Goal: Information Seeking & Learning: Learn about a topic

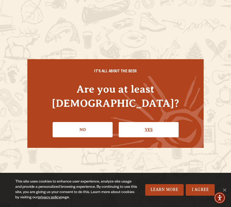
click at [135, 122] on link "Yes" at bounding box center [149, 129] width 60 height 15
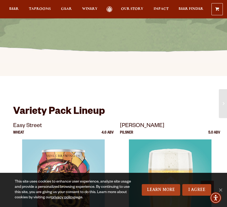
scroll to position [211, 0]
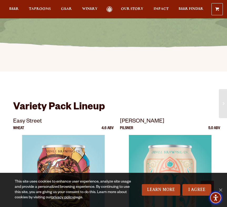
click at [221, 189] on span "Accessibility Menu" at bounding box center [216, 198] width 18 height 18
click at [221, 190] on span "Accessibility Menu" at bounding box center [216, 198] width 18 height 18
click at [221, 188] on span "Cookie Notice" at bounding box center [220, 189] width 5 height 5
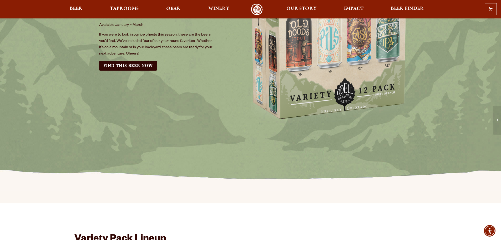
scroll to position [0, 0]
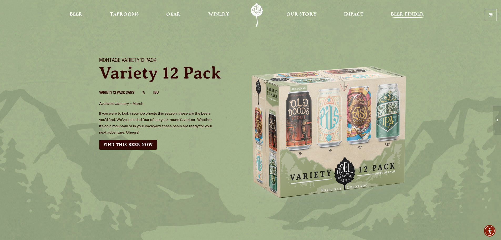
click at [231, 15] on span "Beer Finder" at bounding box center [407, 14] width 33 height 4
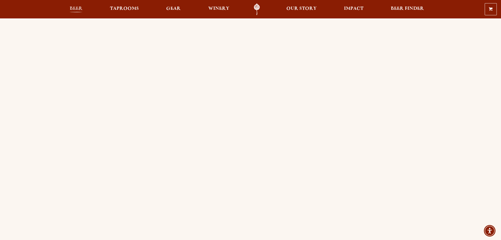
click at [79, 7] on span "Beer" at bounding box center [76, 9] width 13 height 4
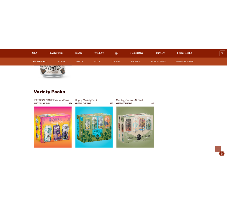
scroll to position [1053, 0]
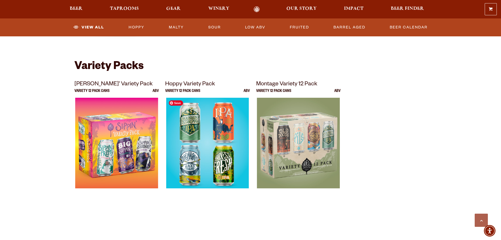
click at [197, 103] on img at bounding box center [207, 164] width 83 height 132
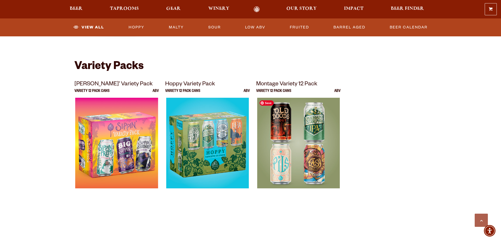
click at [272, 137] on div at bounding box center [298, 164] width 85 height 132
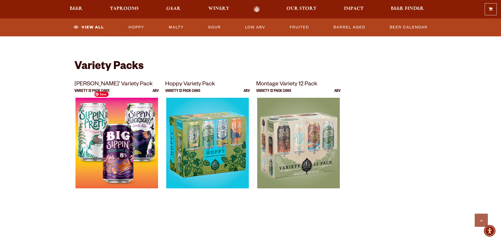
click at [138, 135] on img at bounding box center [116, 164] width 83 height 132
